Goal: Task Accomplishment & Management: Use online tool/utility

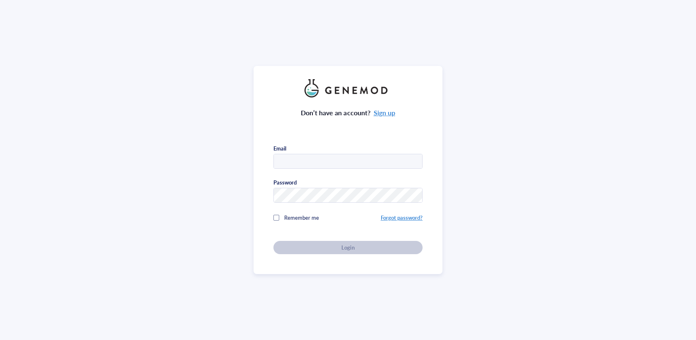
type input "Hannaja@purdue.edu"
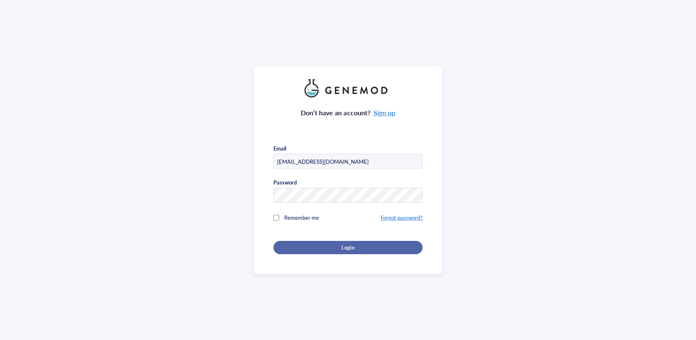
click at [303, 245] on div "Login" at bounding box center [348, 247] width 123 height 7
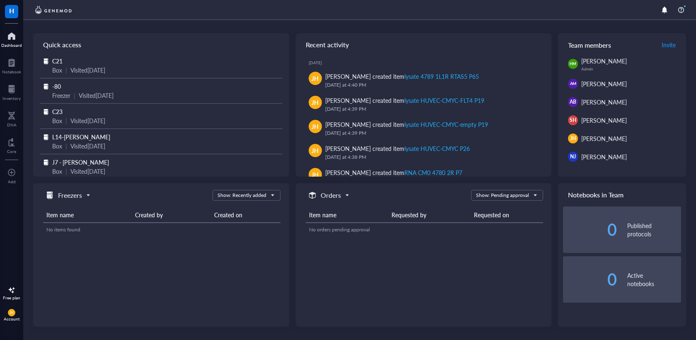
click at [92, 91] on div "Visited [DATE]" at bounding box center [96, 95] width 35 height 9
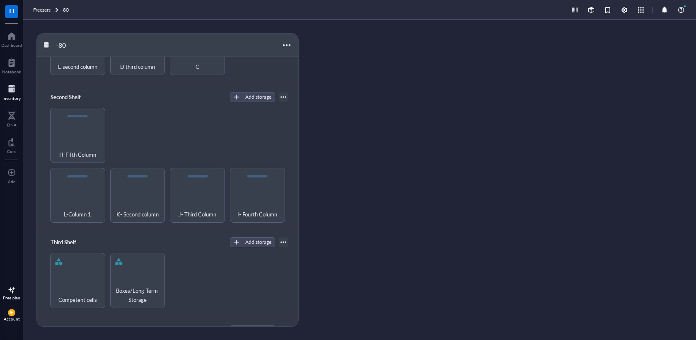
scroll to position [61, 0]
click at [87, 201] on div "L-Column 1" at bounding box center [77, 208] width 47 height 18
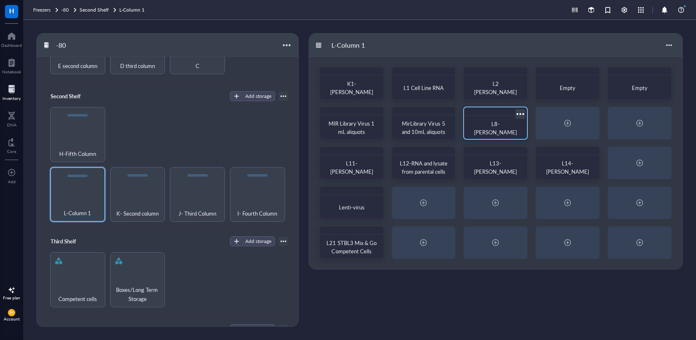
click at [503, 120] on div "L8-[PERSON_NAME]" at bounding box center [496, 128] width 56 height 18
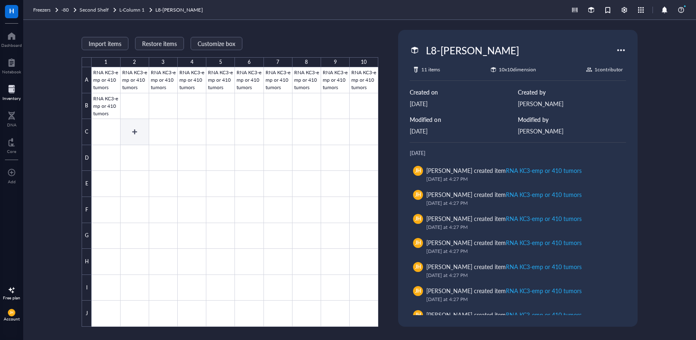
click at [143, 131] on div at bounding box center [235, 196] width 287 height 259
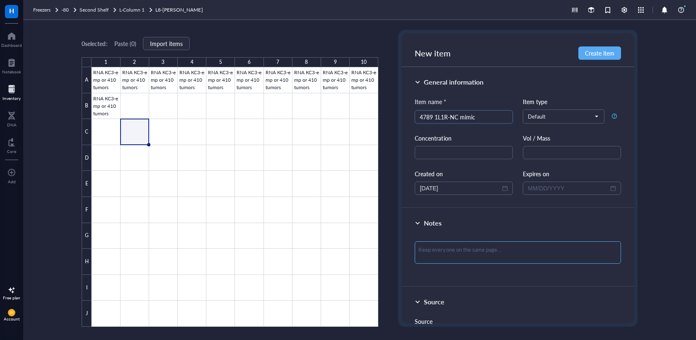
click at [435, 252] on textarea at bounding box center [518, 252] width 206 height 22
click at [422, 119] on input "4789 1L1R-NC mimic" at bounding box center [464, 117] width 88 height 12
type input "RNA 4789 1L1R-NC mimic"
click at [459, 244] on textarea at bounding box center [518, 252] width 206 height 22
type textarea "8"
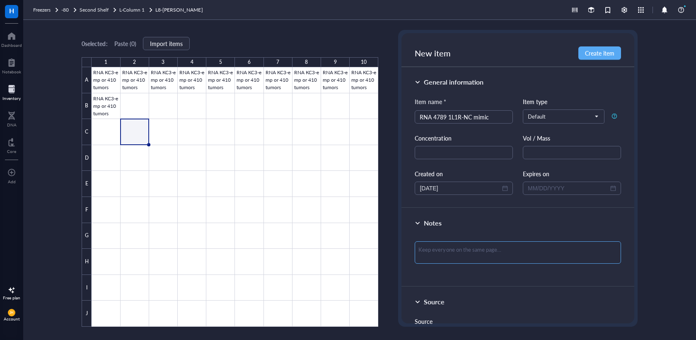
type textarea "8"
type textarea "8/"
type textarea "8/1"
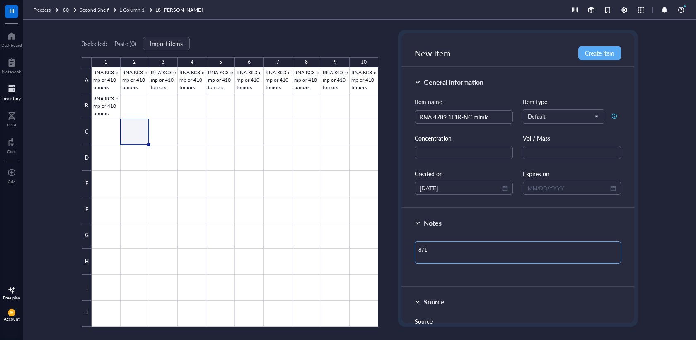
type textarea "8/15"
type textarea "8/15/"
type textarea "8/15/2"
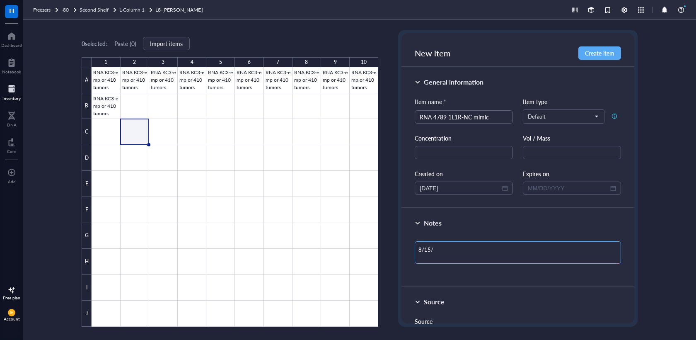
type textarea "8/15/2"
type textarea "[DATE]"
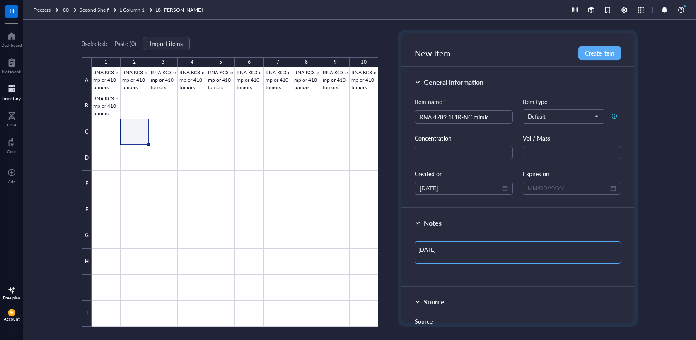
type textarea "[DATE] B"
type textarea "[DATE] BL"
click at [590, 51] on span "Create item" at bounding box center [599, 53] width 29 height 7
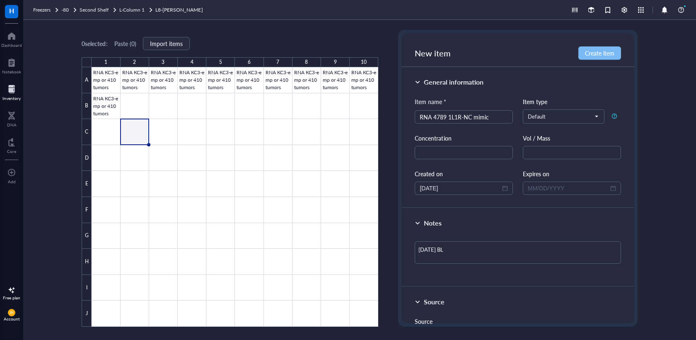
type textarea "Keep everyone on the same page…"
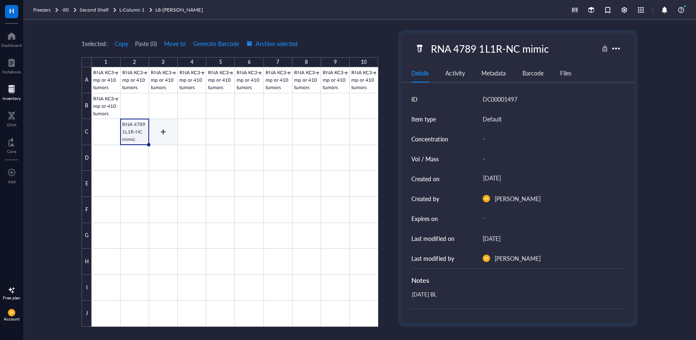
click at [177, 139] on div at bounding box center [235, 196] width 287 height 259
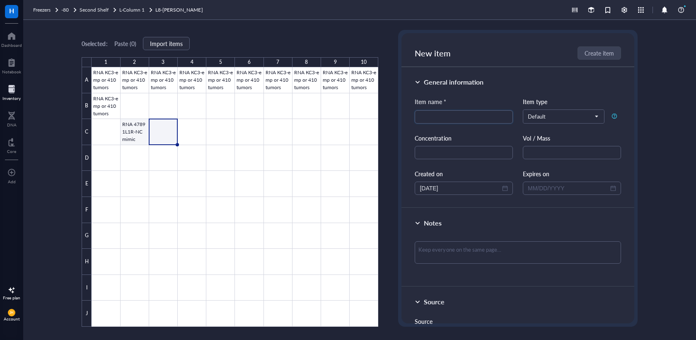
click at [134, 135] on div at bounding box center [235, 196] width 287 height 259
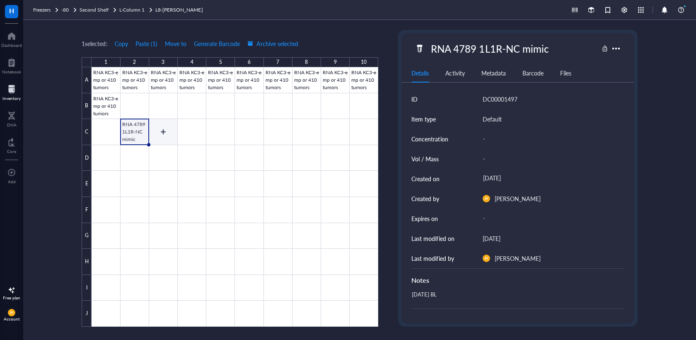
click at [162, 134] on div at bounding box center [235, 196] width 287 height 259
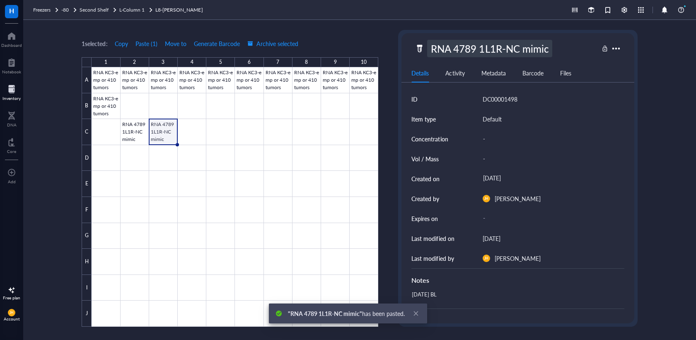
click at [509, 48] on div "RNA 4789 1L1R-NC mimic" at bounding box center [489, 48] width 125 height 17
click at [522, 50] on input "RNA 4789 1L1R-NC mimic" at bounding box center [497, 48] width 139 height 17
click at [521, 51] on input "RNA 4789 1L1R-NC mimic" at bounding box center [497, 48] width 139 height 17
type input "RNA 4789 1L1R-410 mimic"
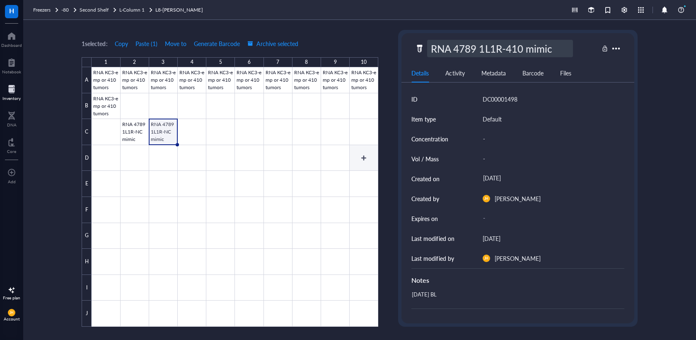
click at [359, 160] on div at bounding box center [235, 196] width 287 height 259
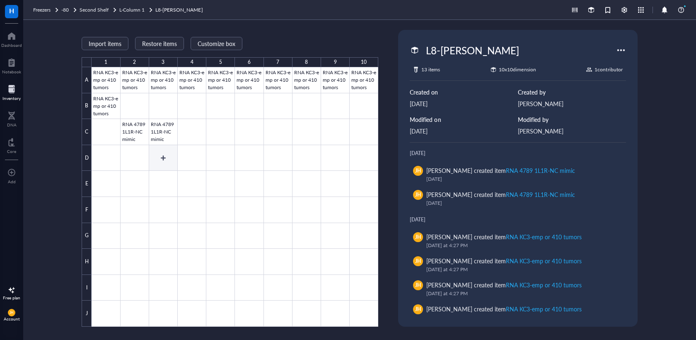
click at [165, 136] on div at bounding box center [235, 196] width 287 height 259
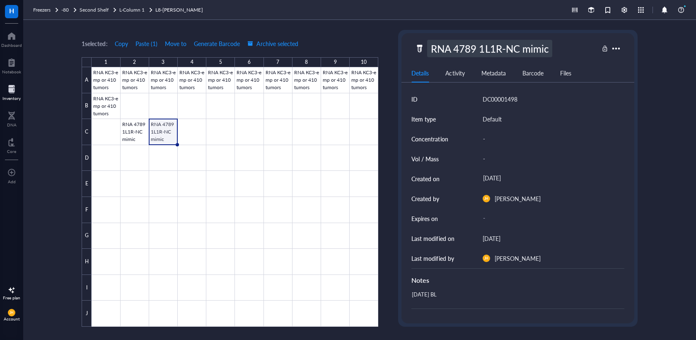
click at [520, 47] on div "RNA 4789 1L1R-NC mimic" at bounding box center [489, 48] width 125 height 17
click at [520, 47] on input "RNA 4789 1L1R-NC mimic" at bounding box center [497, 48] width 139 height 17
type input "RNA 4789 1L1R-410 mimic"
click at [603, 67] on div "Details Activity Metadata Barcode Files" at bounding box center [518, 73] width 233 height 19
click at [194, 212] on div at bounding box center [235, 196] width 287 height 259
